Goal: Transaction & Acquisition: Purchase product/service

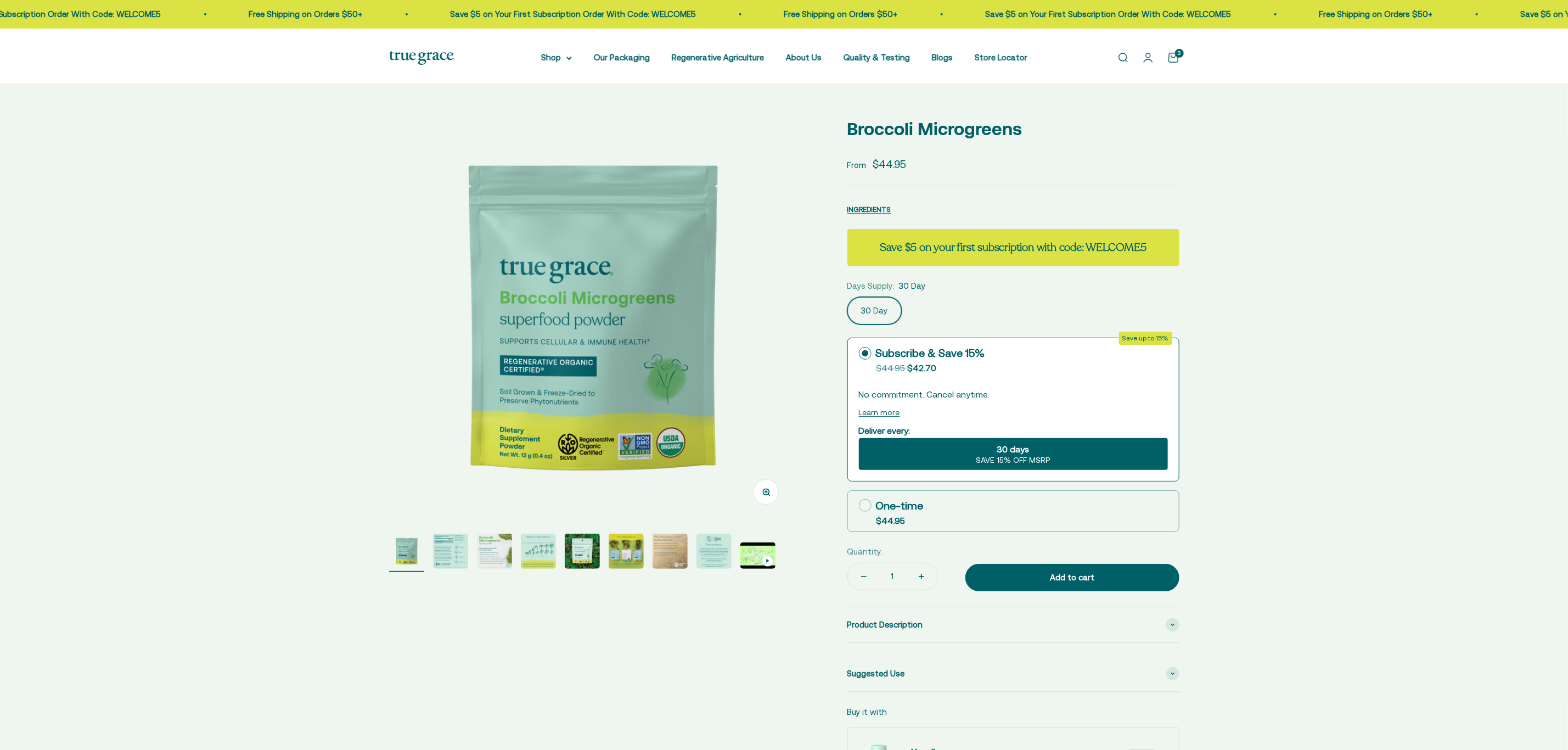
select select "3"
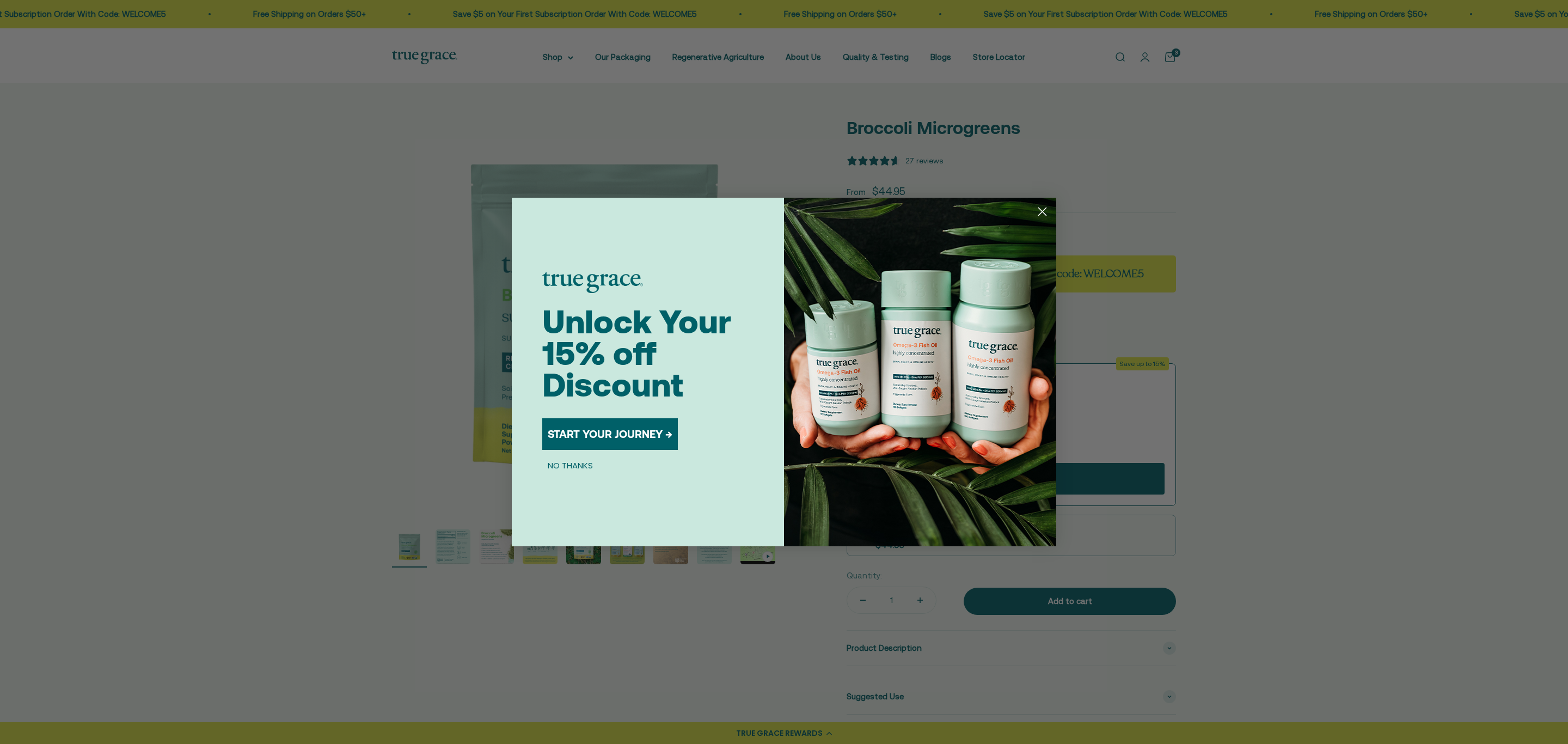
click at [1039, 209] on circle "Close dialog" at bounding box center [1043, 212] width 18 height 18
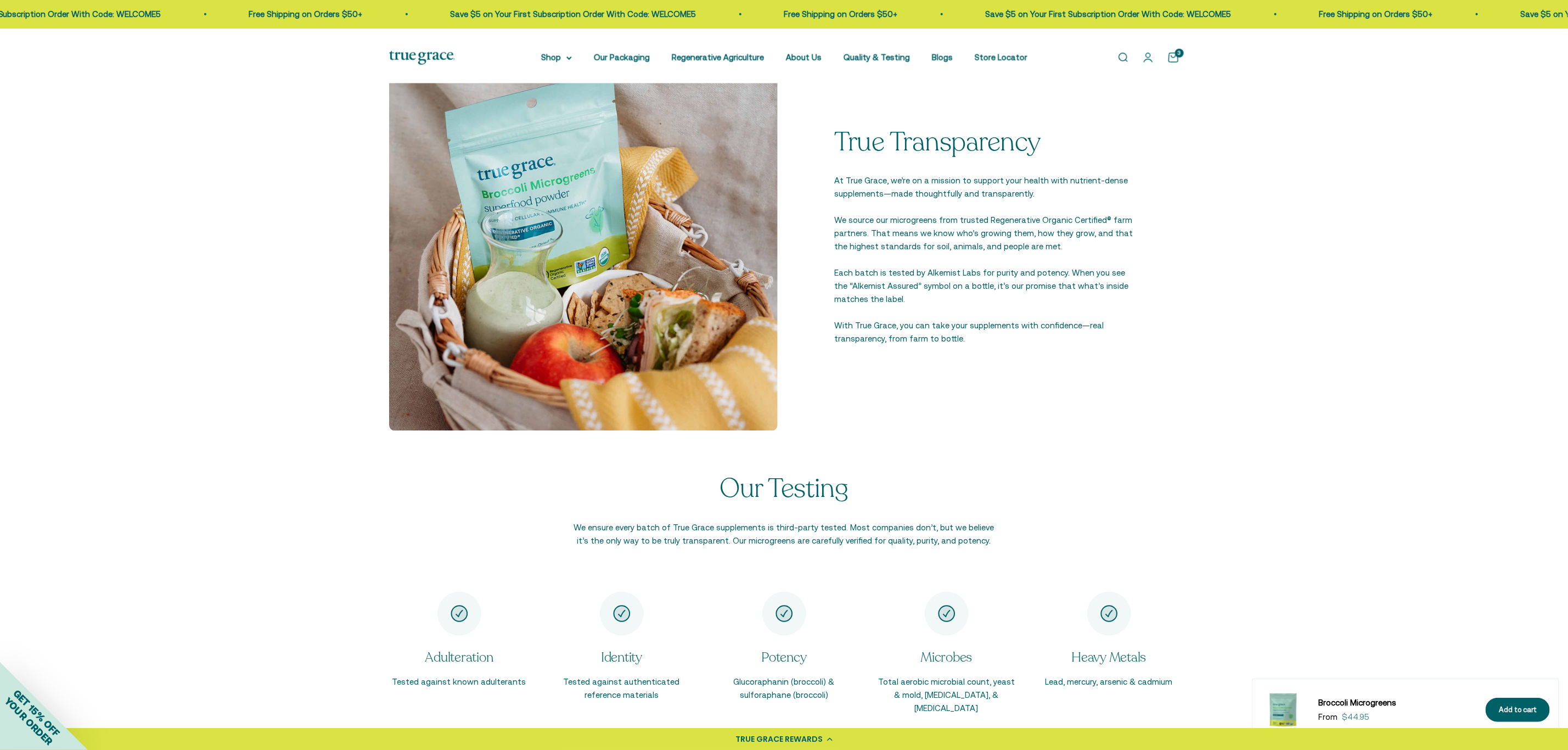
scroll to position [1070, 0]
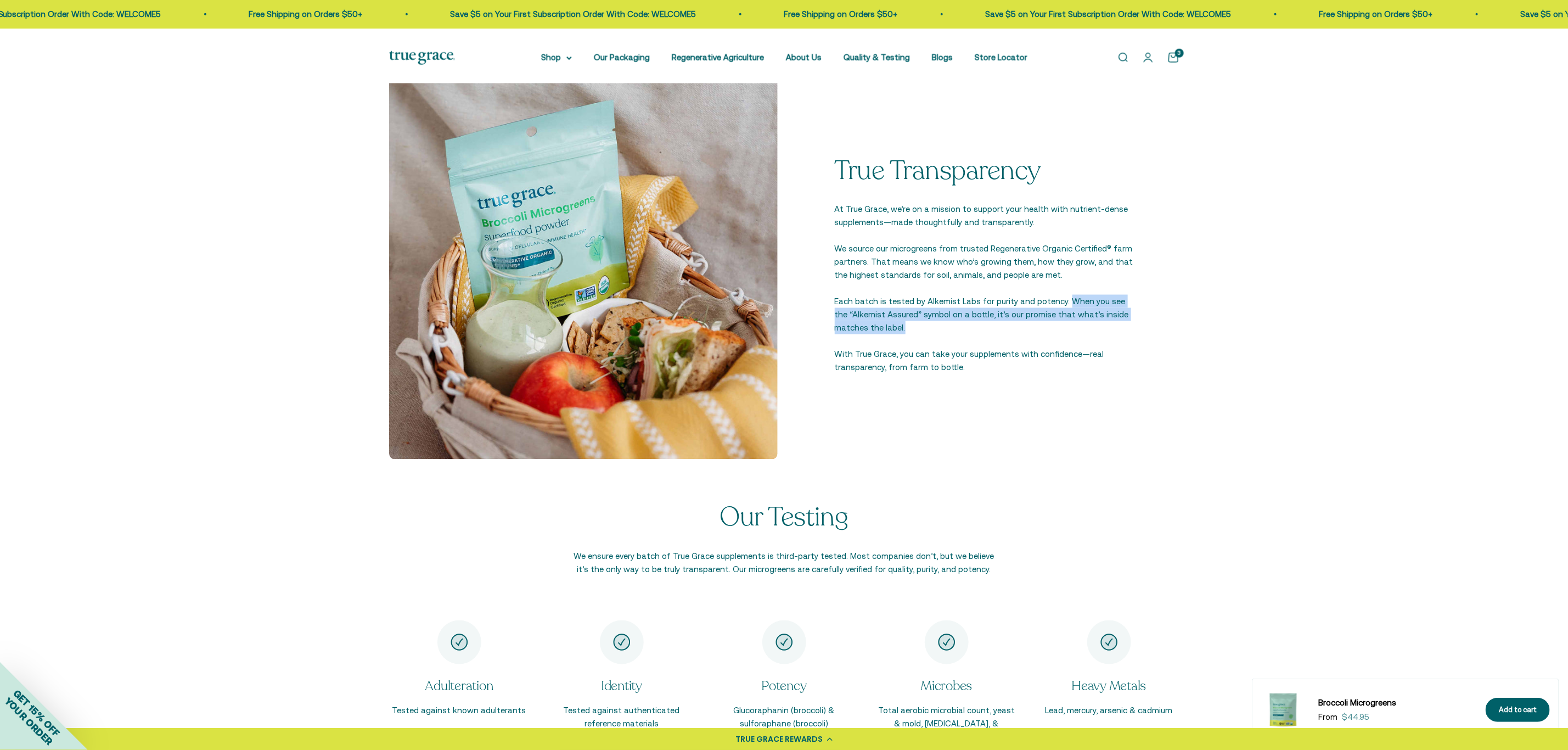
drag, startPoint x: 1094, startPoint y: 420, endPoint x: 1134, endPoint y: 453, distance: 51.9
click at [1134, 453] on div "True Transparency At True Grace, we’re on a mission to support your health with…" at bounding box center [985, 265] width 388 height 389
copy p "When you see the “Alkemist Assured” symbol on a bottle, it’s our promise that w…"
drag, startPoint x: 840, startPoint y: 499, endPoint x: 1006, endPoint y: 508, distance: 166.2
click at [1006, 460] on div "True Transparency At True Grace, we’re on a mission to support your health with…" at bounding box center [985, 265] width 388 height 389
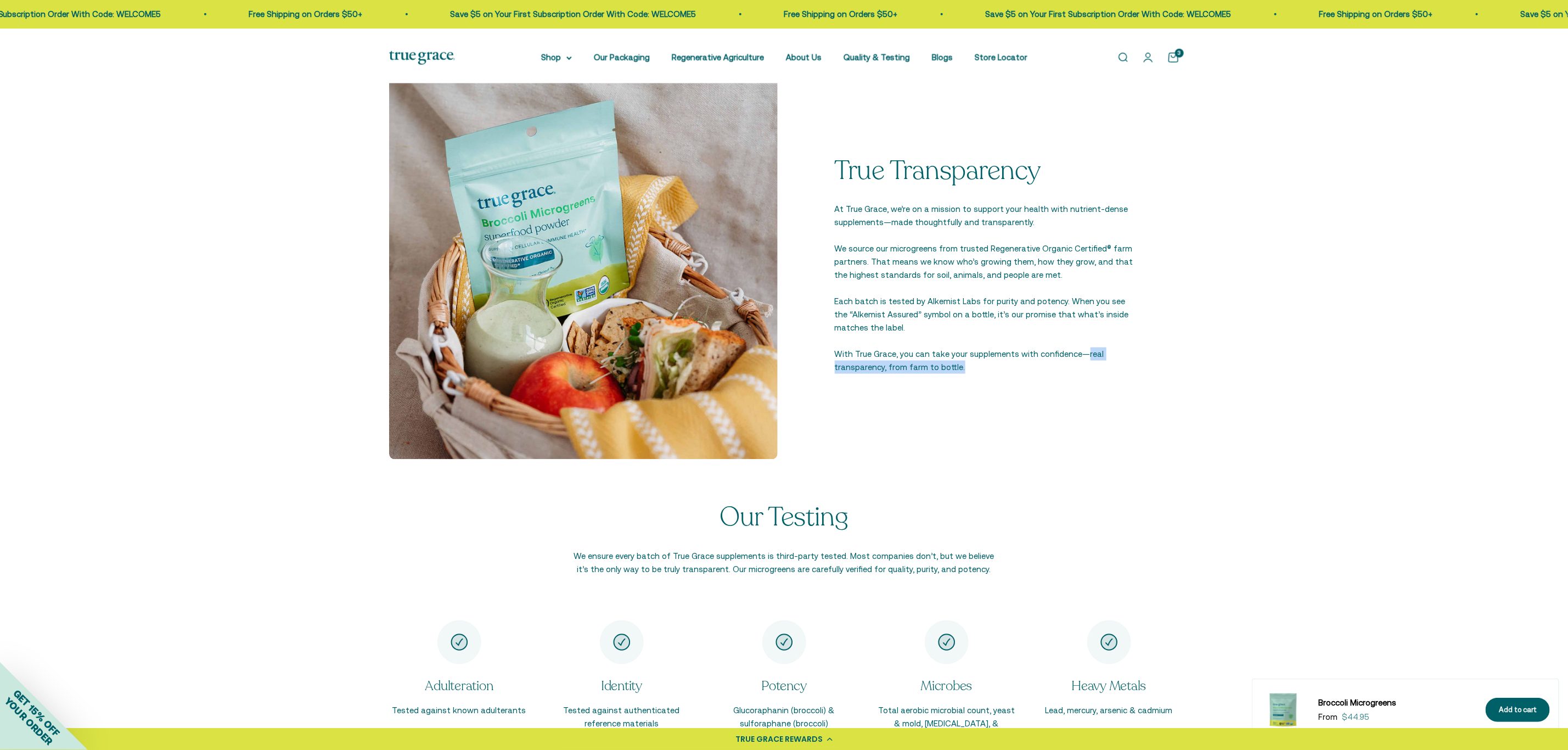
copy p "real transparency, from farm to bottle."
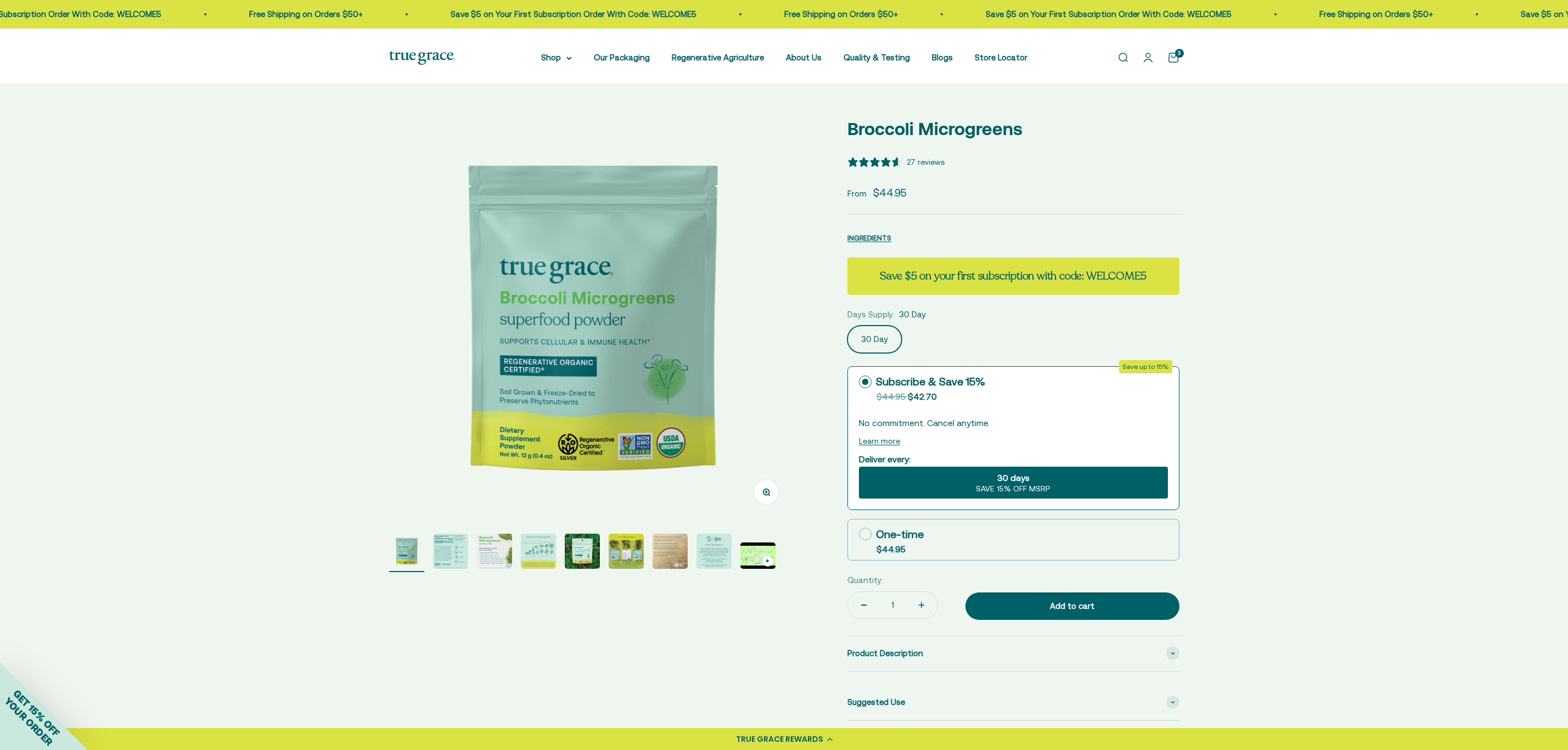
select select "3"
click at [446, 564] on img "Go to item 2" at bounding box center [450, 551] width 35 height 35
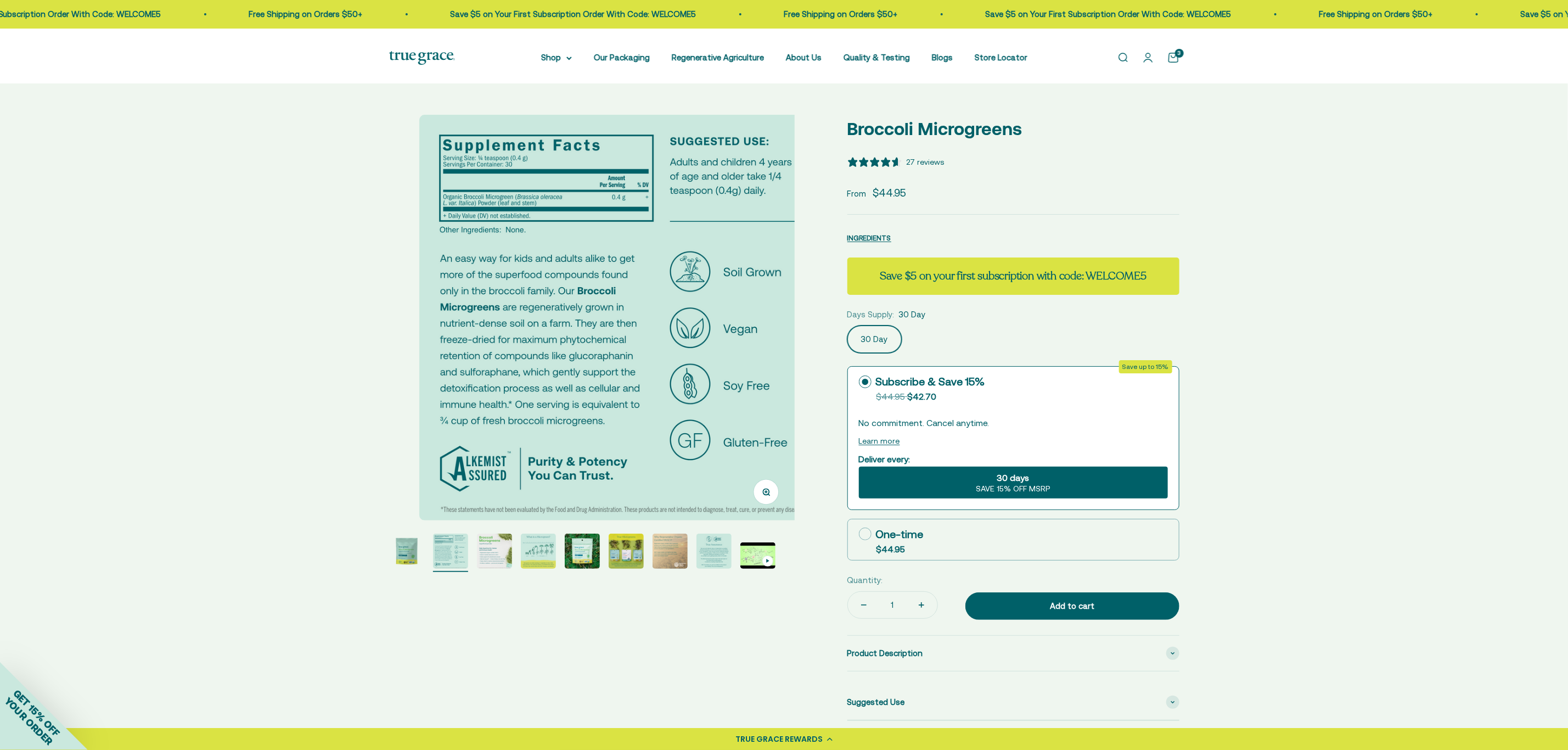
scroll to position [0, 417]
